Goal: Information Seeking & Learning: Learn about a topic

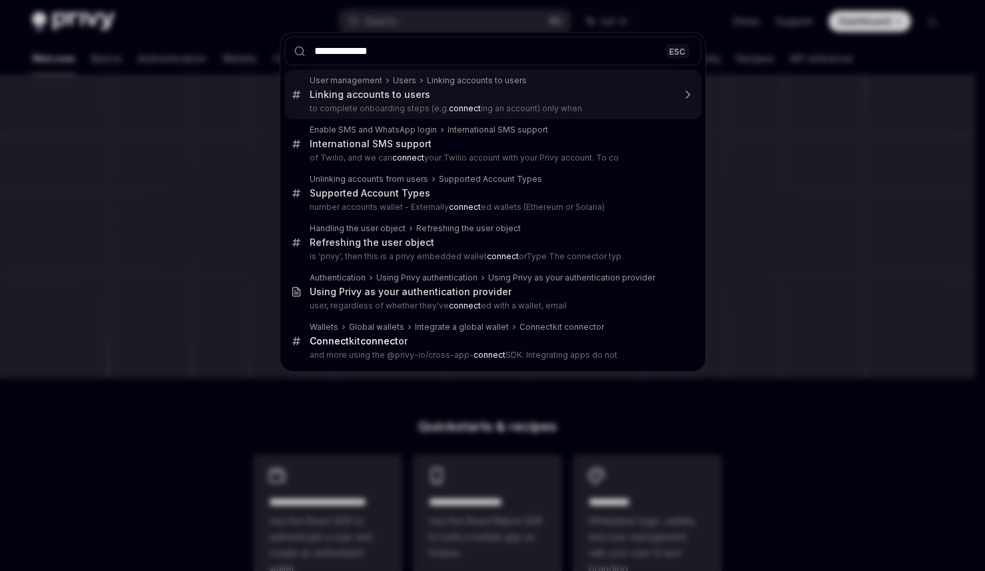
type input "**********"
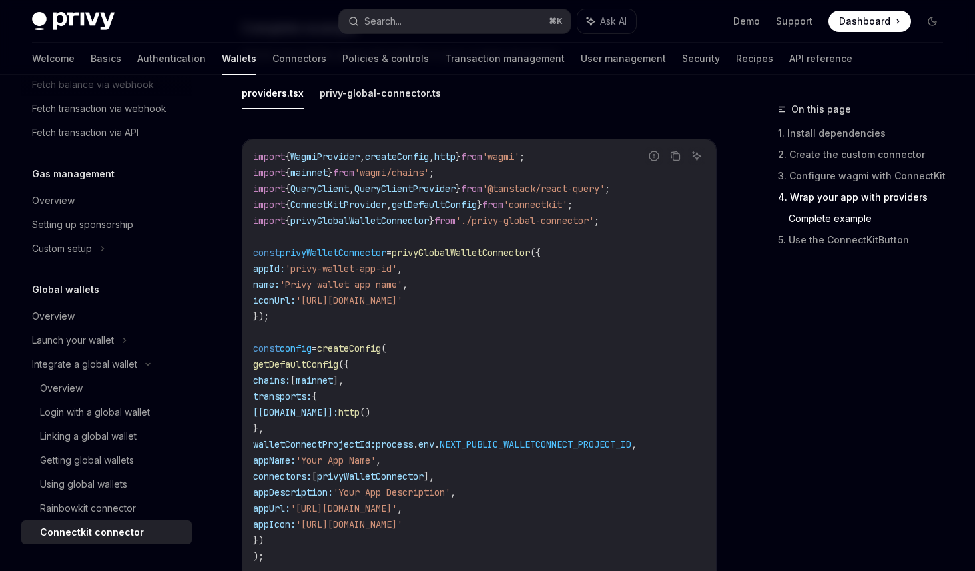
scroll to position [1953, 0]
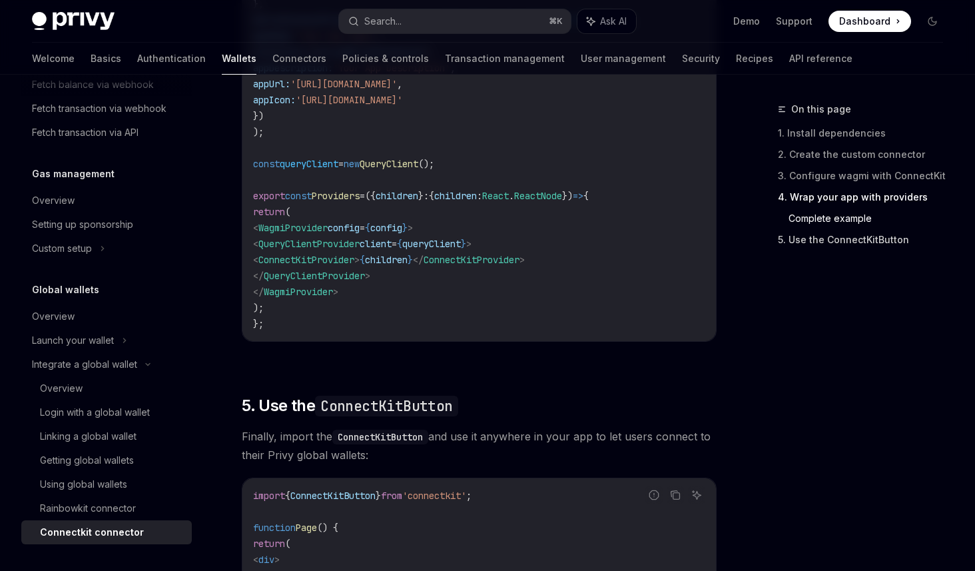
click at [874, 244] on link "5. Use the ConnectKitButton" at bounding box center [866, 239] width 176 height 21
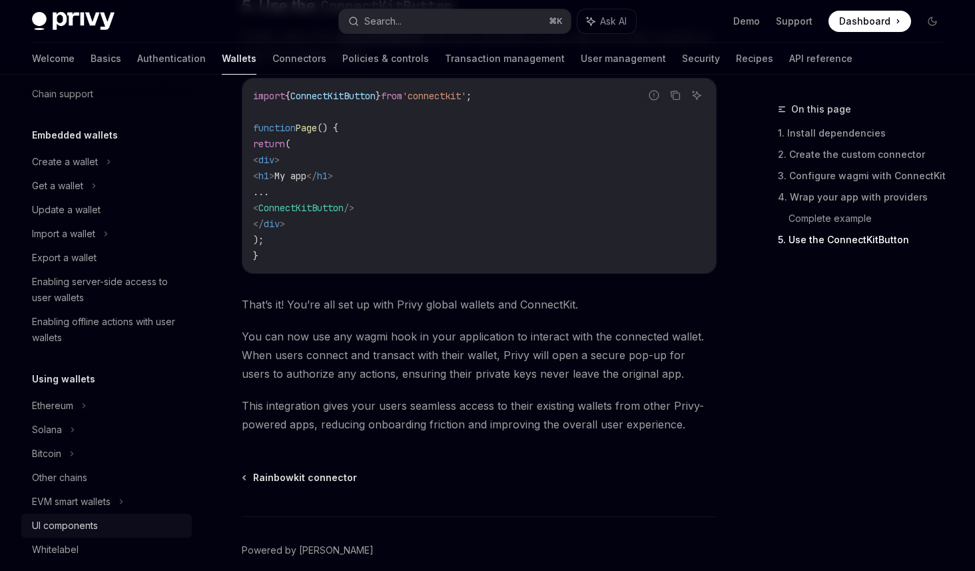
scroll to position [45, 0]
click at [123, 163] on div "Create a wallet" at bounding box center [106, 161] width 170 height 24
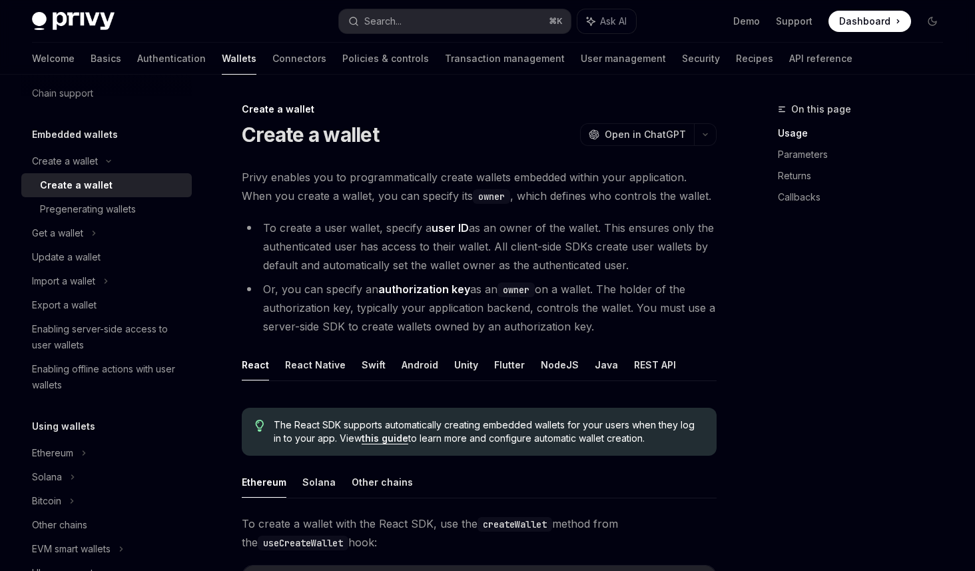
click at [113, 184] on div "Create a wallet" at bounding box center [112, 185] width 144 height 16
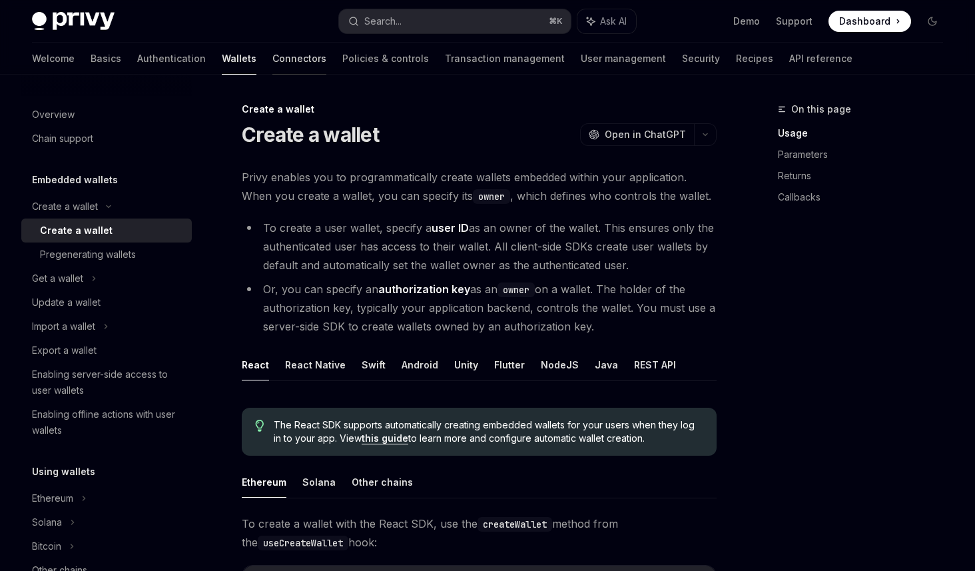
click at [272, 57] on link "Connectors" at bounding box center [299, 59] width 54 height 32
type textarea "*"
